Goal: Transaction & Acquisition: Purchase product/service

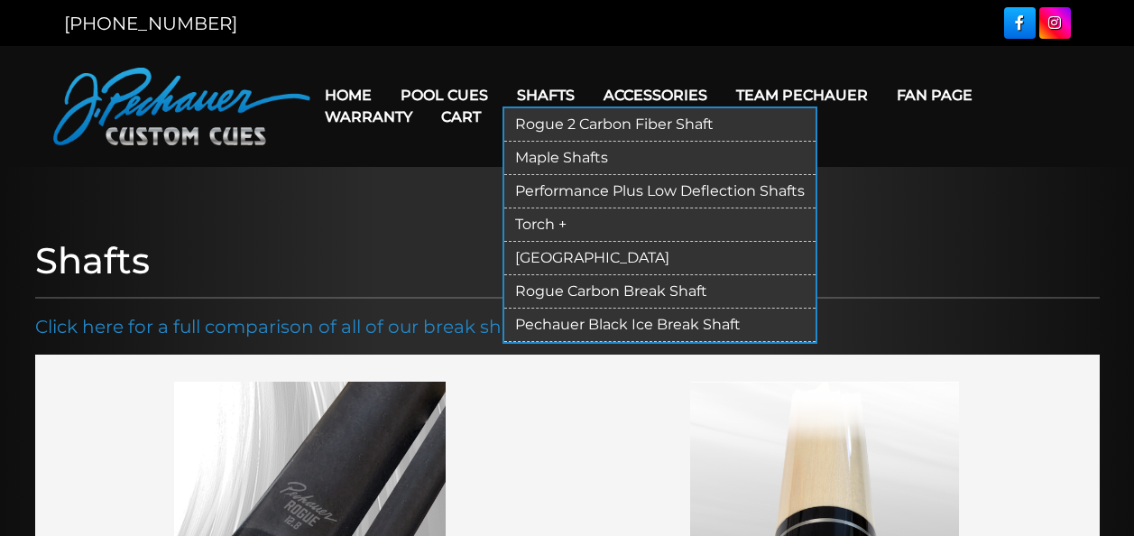
click at [581, 125] on link "Rogue 2 Carbon Fiber Shaft" at bounding box center [659, 124] width 311 height 33
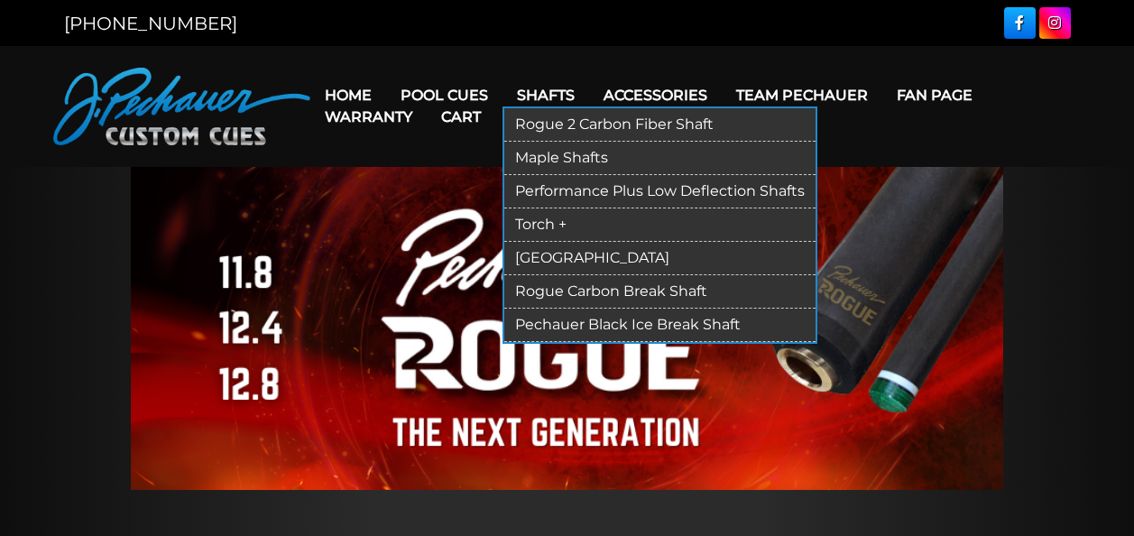
click at [590, 289] on link "Rogue Carbon Break Shaft" at bounding box center [659, 291] width 311 height 33
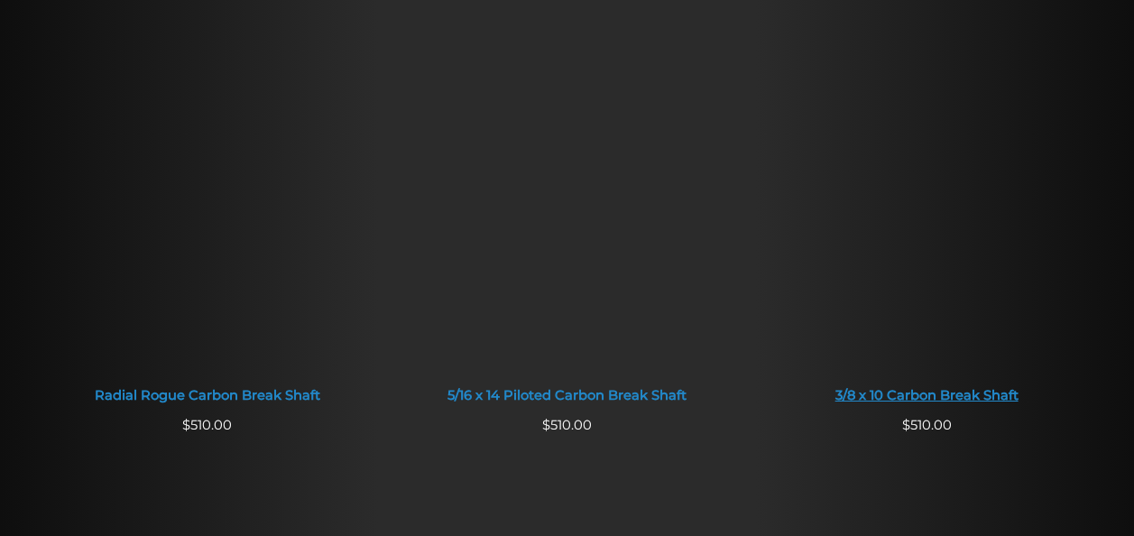
scroll to position [1158, 0]
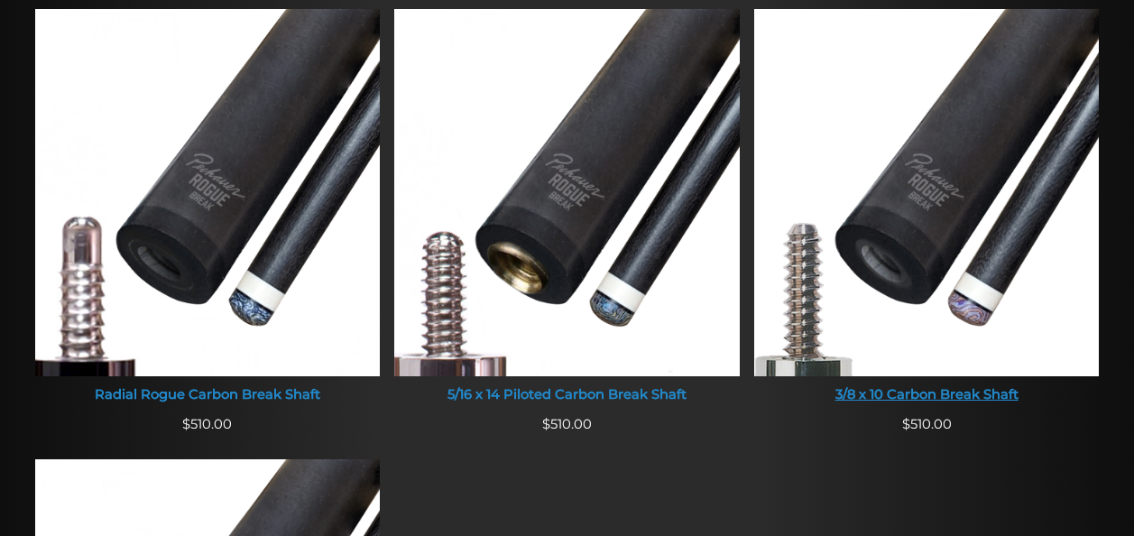
click at [951, 394] on div "3/8 x 10 Carbon Break Shaft" at bounding box center [927, 395] width 346 height 16
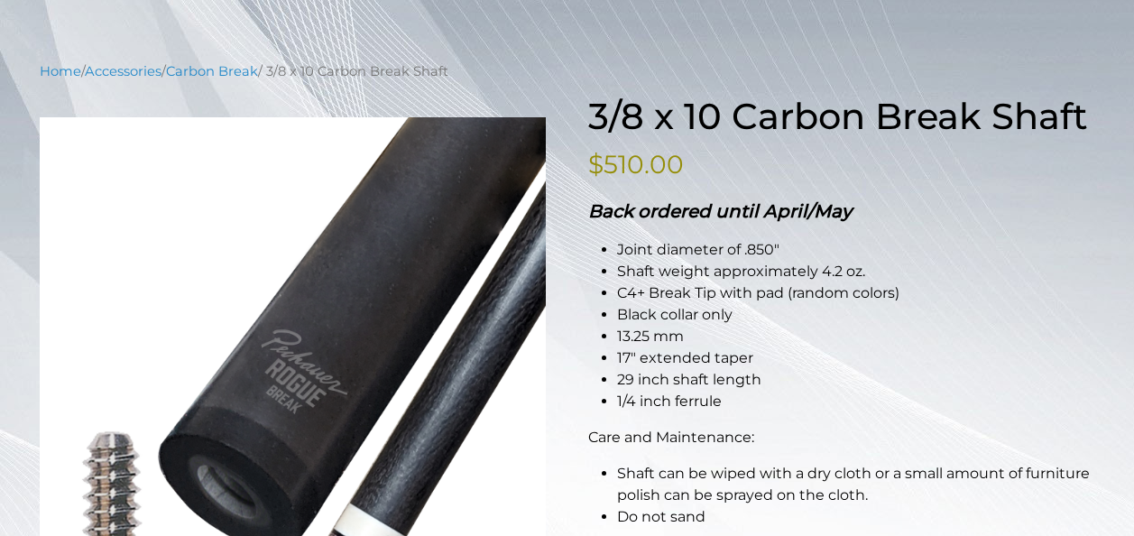
scroll to position [180, 0]
